Goal: Task Accomplishment & Management: Manage account settings

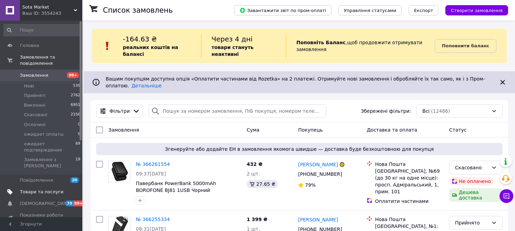
click at [38, 186] on link "Товари та послуги" at bounding box center [42, 192] width 84 height 12
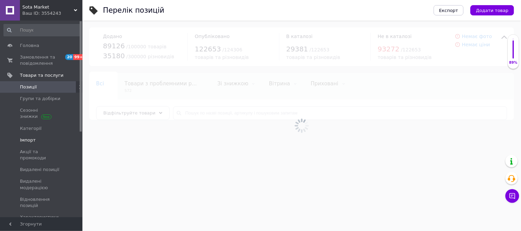
click at [20, 139] on span "Імпорт" at bounding box center [28, 140] width 16 height 6
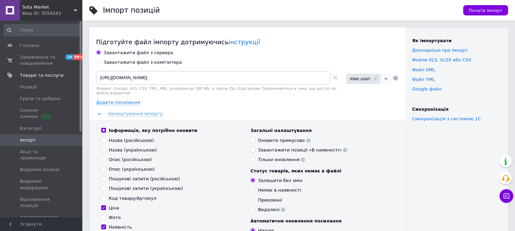
drag, startPoint x: 337, startPoint y: 78, endPoint x: 324, endPoint y: 76, distance: 13.5
click at [337, 77] on icon at bounding box center [335, 78] width 4 height 4
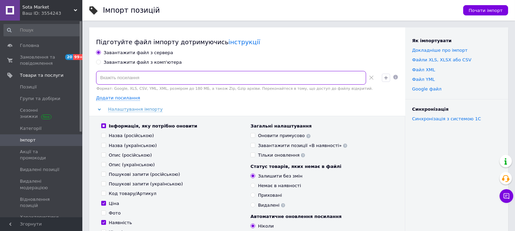
paste input "[URL][DOMAIN_NAME]"
type input "[URL][DOMAIN_NAME]"
click at [368, 102] on div "Завантажити файл з сервера Завантажити файл з комп'ютера [URL][DOMAIN_NAME] Фор…" at bounding box center [247, 182] width 302 height 265
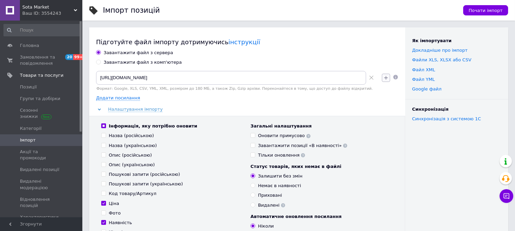
click at [386, 76] on icon "button" at bounding box center [385, 77] width 5 height 5
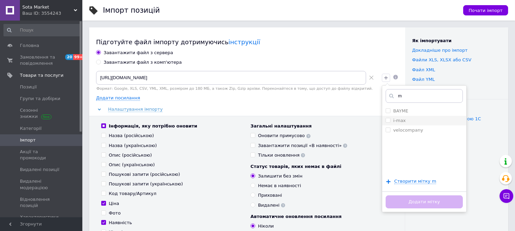
type input "m"
click at [389, 123] on label "i-max" at bounding box center [396, 121] width 20 height 6
click at [389, 123] on input "i-max" at bounding box center [388, 120] width 4 height 4
click at [389, 119] on input "i-max" at bounding box center [388, 120] width 4 height 4
checkbox input "true"
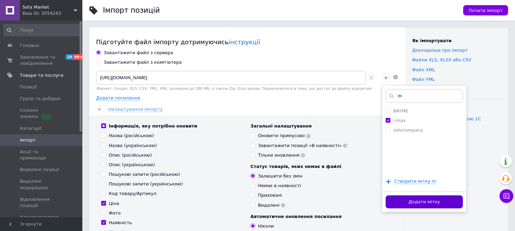
click at [417, 200] on button "Додати мітку" at bounding box center [424, 202] width 77 height 13
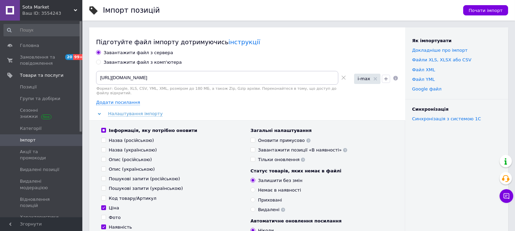
scroll to position [76, 0]
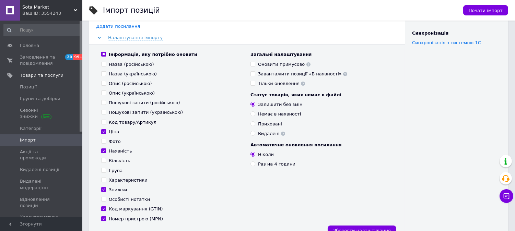
drag, startPoint x: 111, startPoint y: 126, endPoint x: 111, endPoint y: 133, distance: 6.9
click at [111, 129] on div "Ціна" at bounding box center [114, 132] width 10 height 6
click at [106, 129] on input "Ціна" at bounding box center [103, 131] width 4 height 4
checkbox input "false"
click at [109, 148] on div "Наявність" at bounding box center [120, 151] width 23 height 6
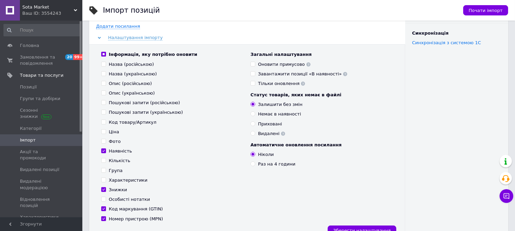
click at [106, 149] on input "Наявність" at bounding box center [103, 151] width 4 height 4
checkbox input "false"
click at [113, 187] on div "Знижки" at bounding box center [118, 190] width 18 height 6
click at [106, 187] on input "Знижки" at bounding box center [103, 189] width 4 height 4
checkbox input "false"
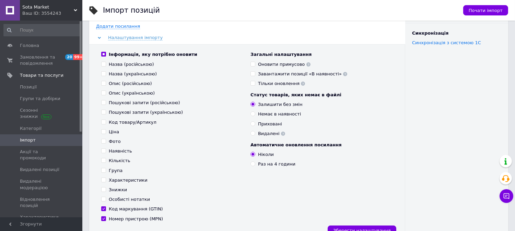
click at [113, 148] on div "Наявність" at bounding box center [120, 151] width 23 height 6
click at [106, 149] on input "Наявність" at bounding box center [103, 151] width 4 height 4
checkbox input "true"
click at [277, 61] on div "Оновити примусово" at bounding box center [284, 64] width 53 height 6
click at [255, 62] on input "Оновити примусово" at bounding box center [253, 64] width 4 height 4
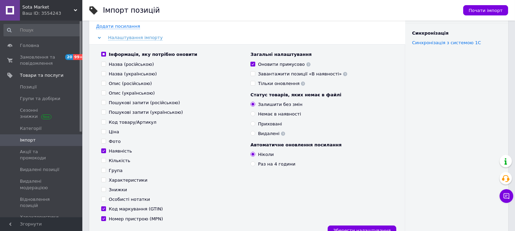
checkbox input "true"
click at [379, 228] on span "Зберегти налаштування" at bounding box center [362, 230] width 58 height 5
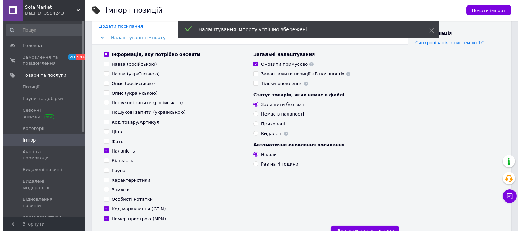
scroll to position [0, 0]
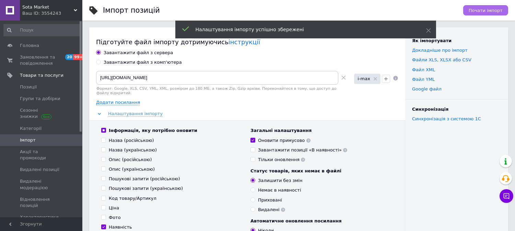
click at [495, 15] on button "Почати імпорт" at bounding box center [485, 10] width 45 height 10
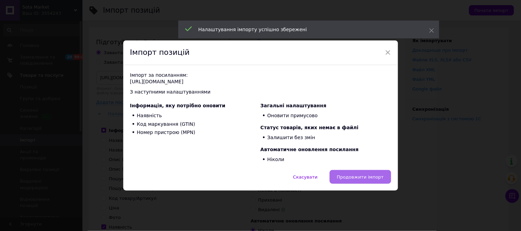
click at [377, 177] on span "Продовжити імпорт" at bounding box center [360, 177] width 47 height 5
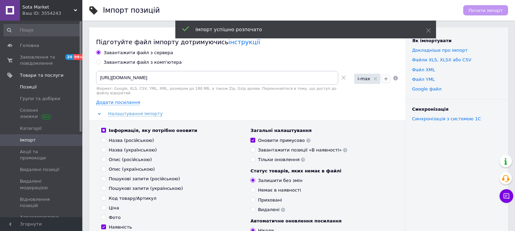
click at [35, 88] on span "Позиції" at bounding box center [42, 87] width 44 height 6
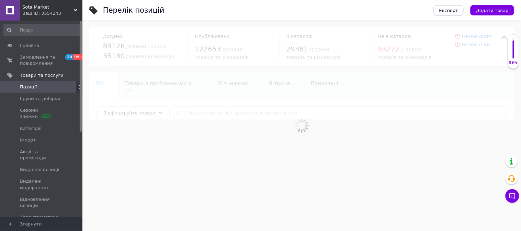
click at [464, 13] on button "Експорт" at bounding box center [448, 10] width 30 height 10
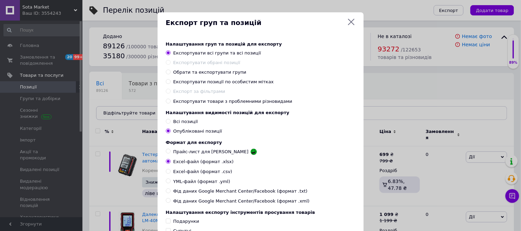
click at [234, 82] on span "Експортувати позиції по особистим мітках" at bounding box center [223, 81] width 101 height 5
click at [170, 82] on input "Експортувати позиції по особистим мітках" at bounding box center [168, 81] width 4 height 4
radio input "true"
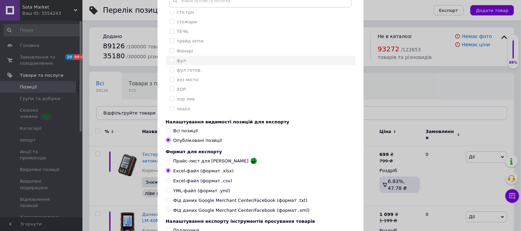
scroll to position [846, 0]
click at [171, 61] on input "стожари" at bounding box center [171, 59] width 4 height 4
checkbox input "true"
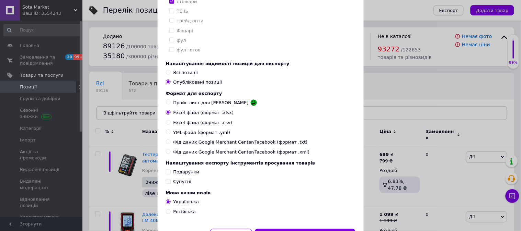
scroll to position [214, 0]
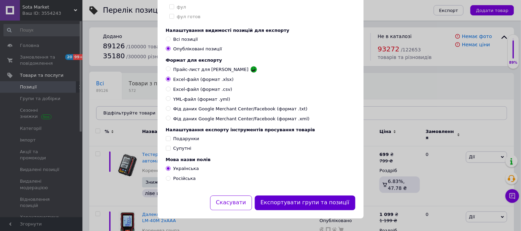
click at [314, 204] on button "Експортувати групи та позиції" at bounding box center [305, 203] width 101 height 15
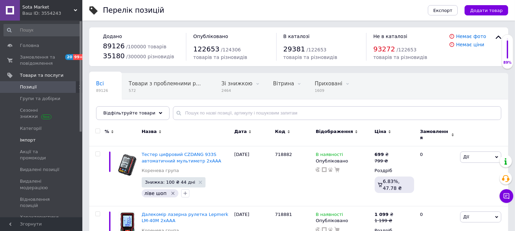
click at [27, 141] on span "Імпорт" at bounding box center [28, 140] width 16 height 6
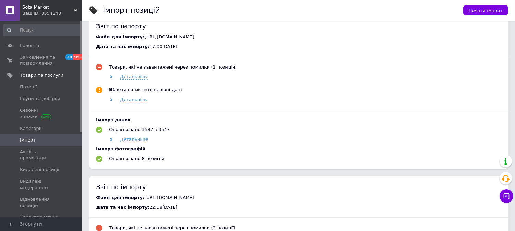
scroll to position [305, 0]
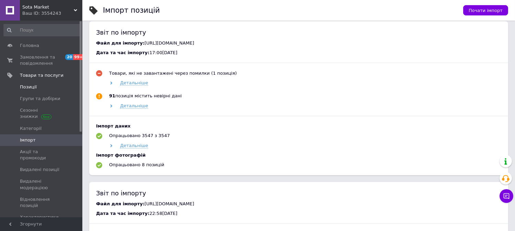
click at [34, 83] on link "Позиції" at bounding box center [42, 87] width 84 height 12
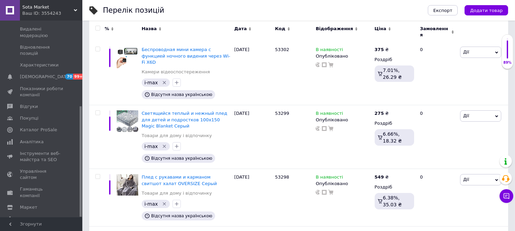
scroll to position [496, 0]
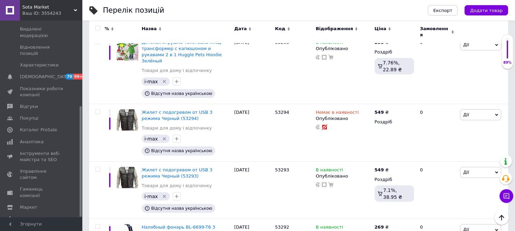
click at [97, 28] on input "checkbox" at bounding box center [97, 28] width 4 height 4
checkbox input "true"
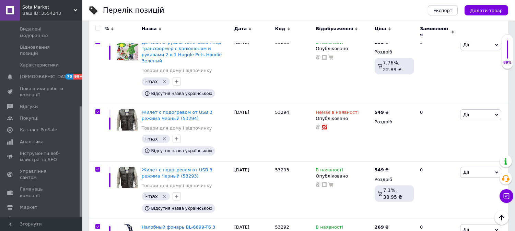
checkbox input "true"
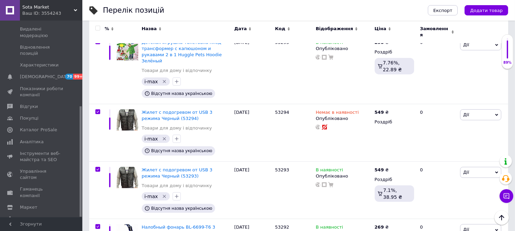
checkbox input "true"
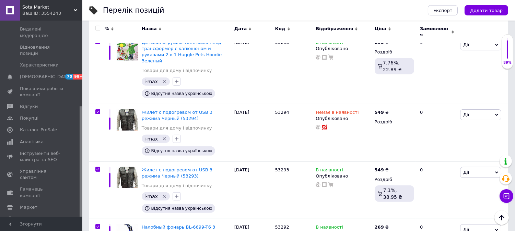
checkbox input "true"
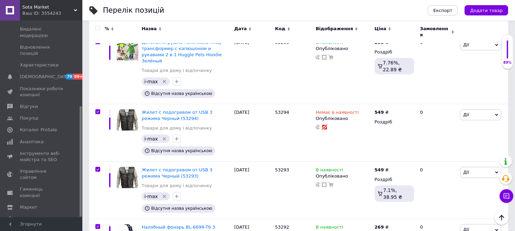
checkbox input "true"
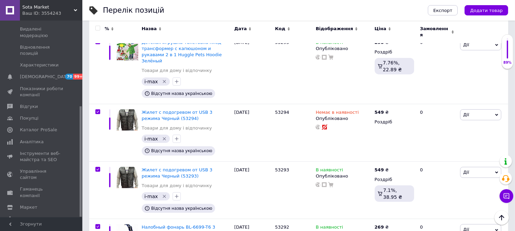
checkbox input "true"
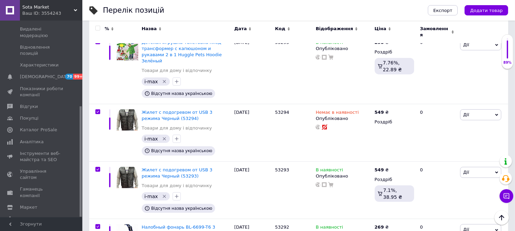
checkbox input "true"
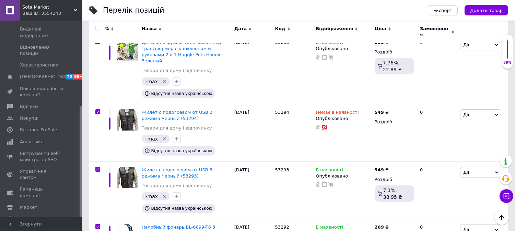
checkbox input "true"
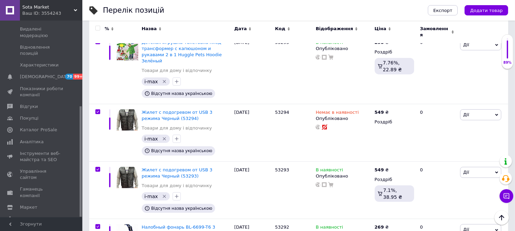
checkbox input "true"
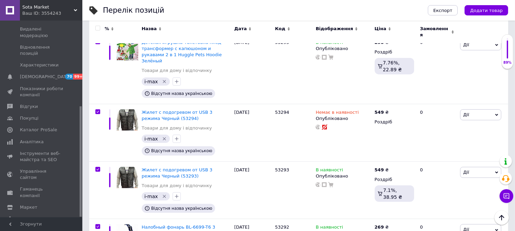
checkbox input "true"
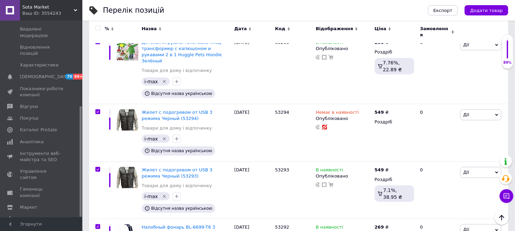
checkbox input "true"
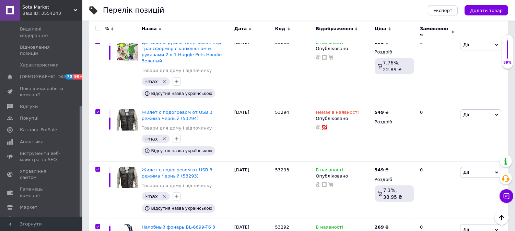
checkbox input "true"
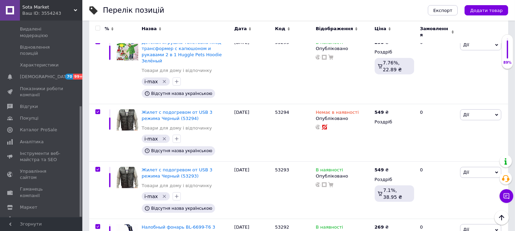
checkbox input "true"
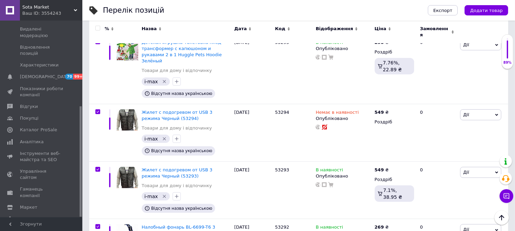
checkbox input "true"
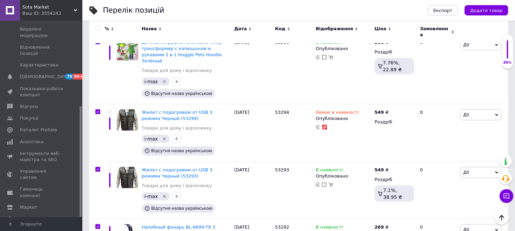
checkbox input "true"
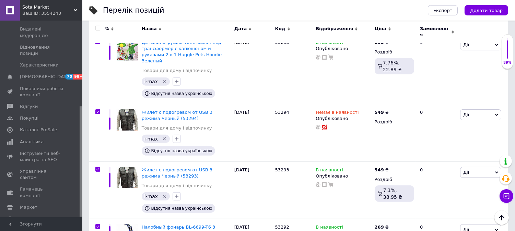
checkbox input "true"
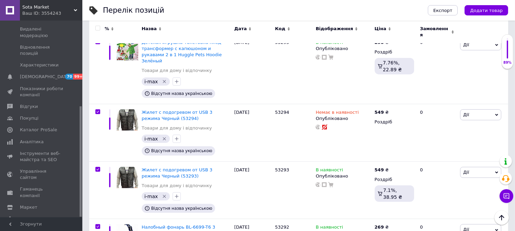
checkbox input "true"
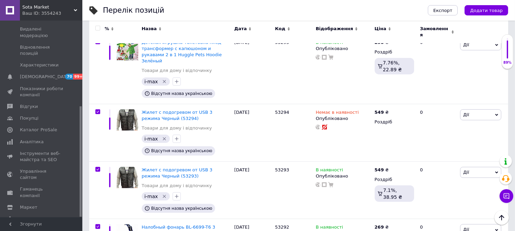
checkbox input "true"
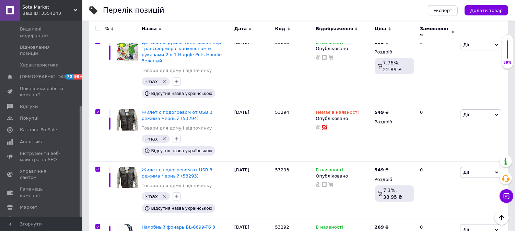
checkbox input "true"
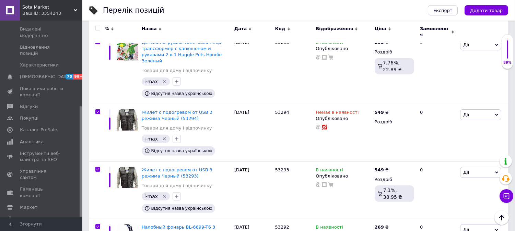
checkbox input "true"
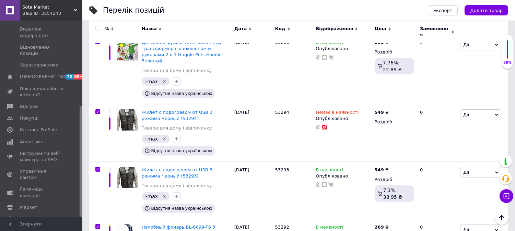
checkbox input "true"
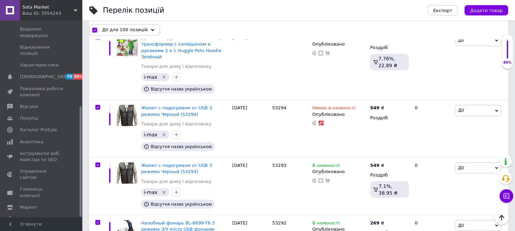
scroll to position [495, 0]
click at [114, 31] on span "Дії для 100 позицій" at bounding box center [124, 30] width 45 height 6
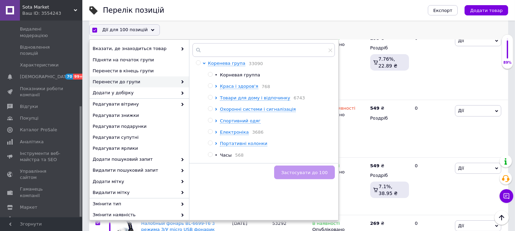
click at [198, 67] on div at bounding box center [199, 177] width 7 height 235
click at [198, 64] on input "radio" at bounding box center [198, 63] width 4 height 4
radio input "true"
click at [310, 166] on button "Застосувати до 100" at bounding box center [304, 173] width 61 height 14
checkbox input "false"
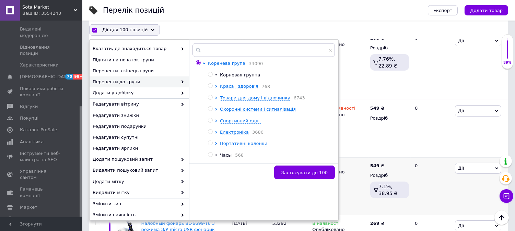
checkbox input "false"
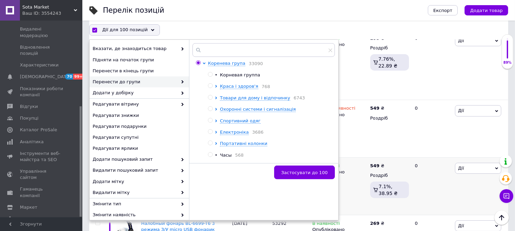
checkbox input "false"
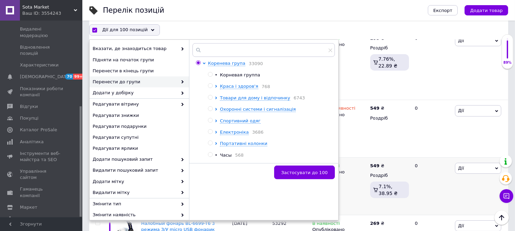
checkbox input "false"
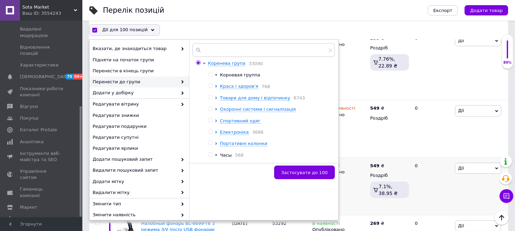
checkbox input "false"
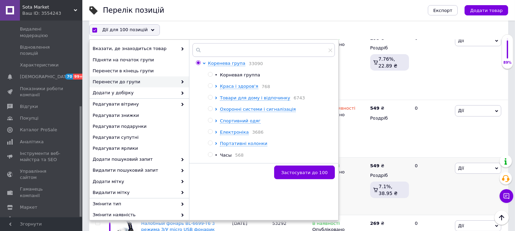
checkbox input "false"
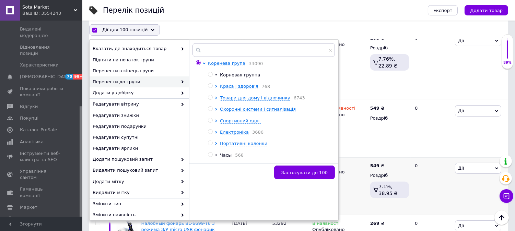
checkbox input "false"
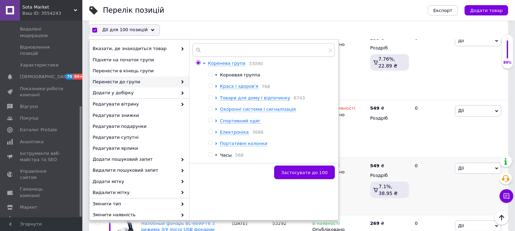
checkbox input "false"
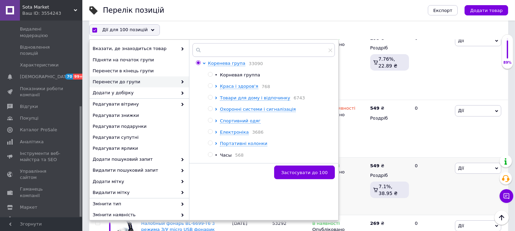
checkbox input "false"
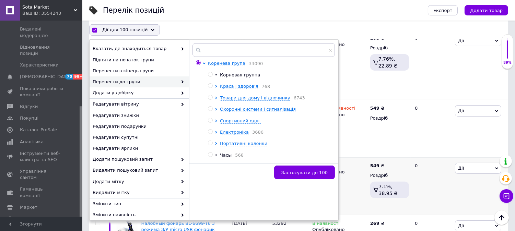
checkbox input "false"
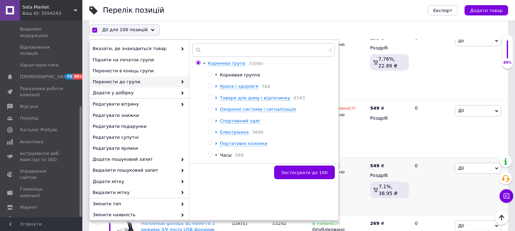
checkbox input "false"
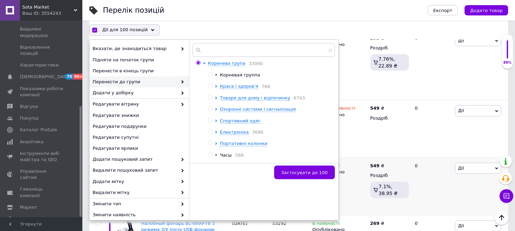
checkbox input "false"
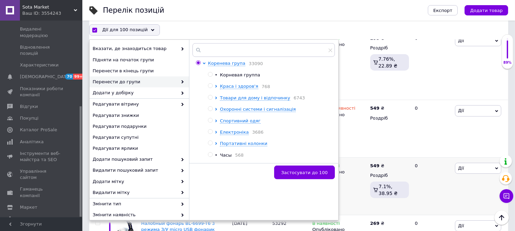
checkbox input "false"
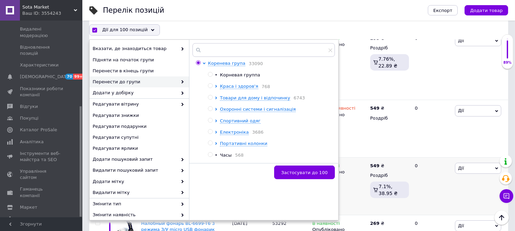
checkbox input "false"
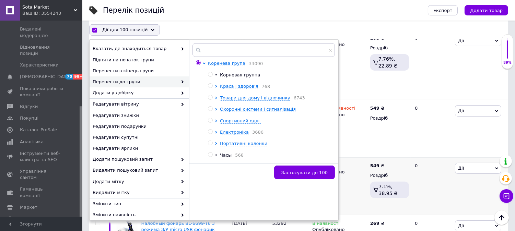
checkbox input "false"
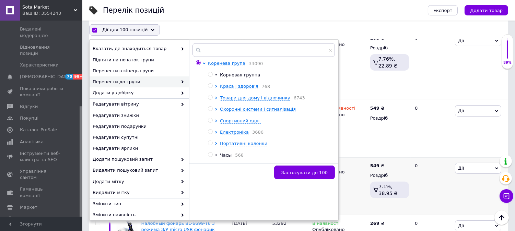
checkbox input "false"
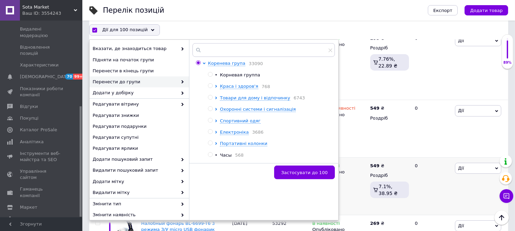
checkbox input "false"
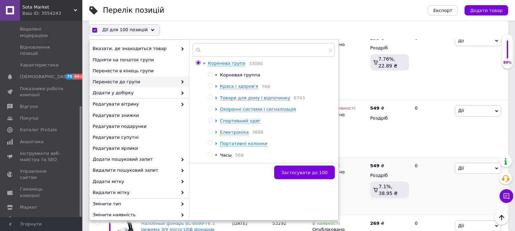
checkbox input "false"
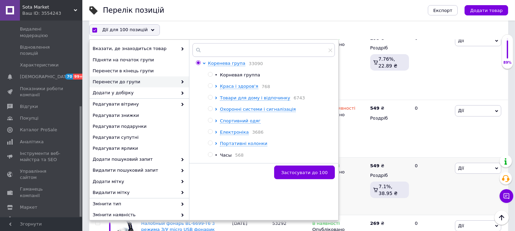
checkbox input "false"
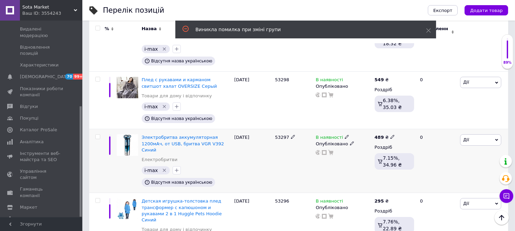
scroll to position [0, 0]
